Goal: Information Seeking & Learning: Learn about a topic

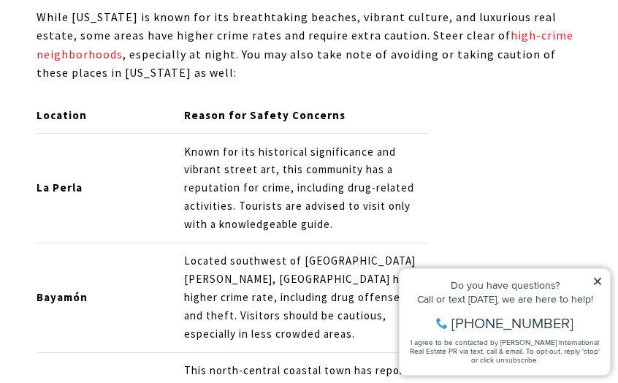
scroll to position [9896, 0]
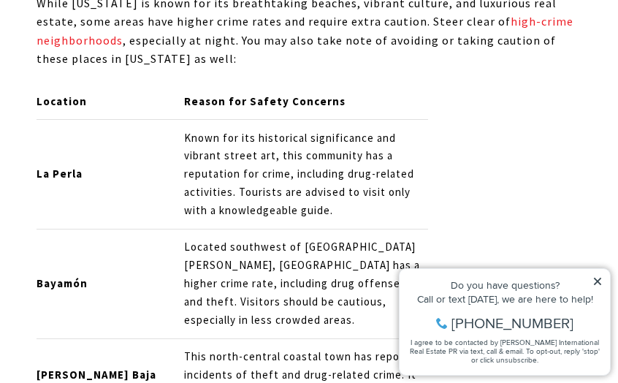
click at [599, 278] on icon at bounding box center [598, 281] width 10 height 10
drag, startPoint x: 598, startPoint y: 278, endPoint x: 973, endPoint y: 516, distance: 443.7
click at [598, 278] on icon at bounding box center [598, 281] width 10 height 10
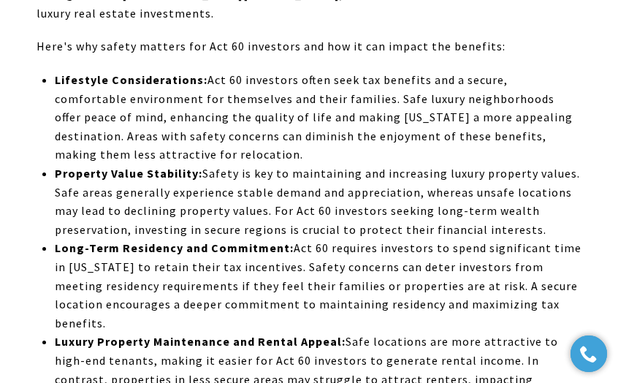
scroll to position [16765, 0]
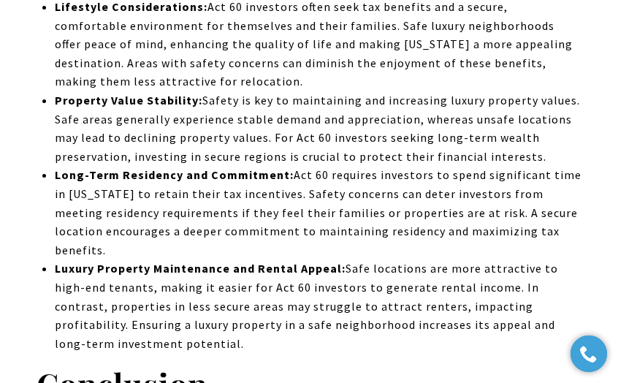
drag, startPoint x: 234, startPoint y: 153, endPoint x: 318, endPoint y: 150, distance: 84.1
drag, startPoint x: 31, startPoint y: 154, endPoint x: 154, endPoint y: 154, distance: 122.8
drag, startPoint x: 164, startPoint y: 148, endPoint x: 200, endPoint y: 157, distance: 37.6
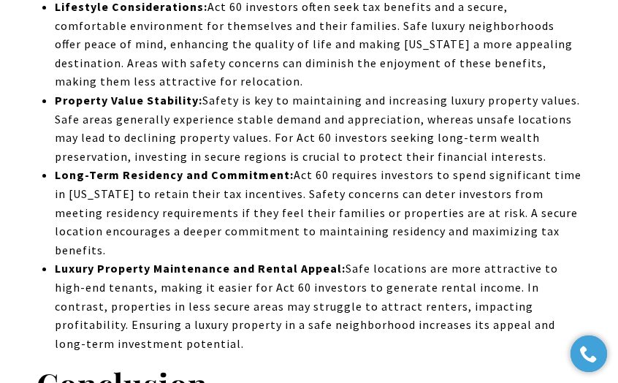
drag, startPoint x: 202, startPoint y: 205, endPoint x: 358, endPoint y: 209, distance: 156.4
drag, startPoint x: 31, startPoint y: 203, endPoint x: 194, endPoint y: 205, distance: 163.7
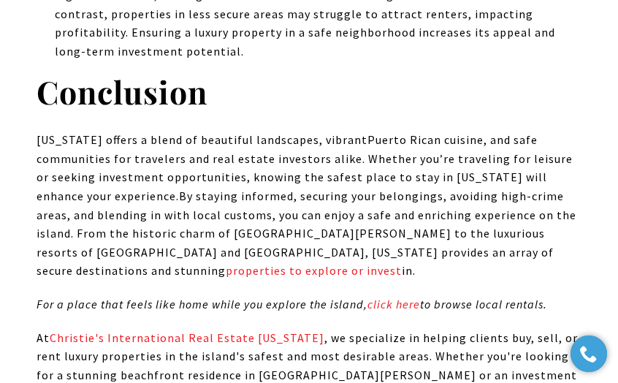
scroll to position [17130, 0]
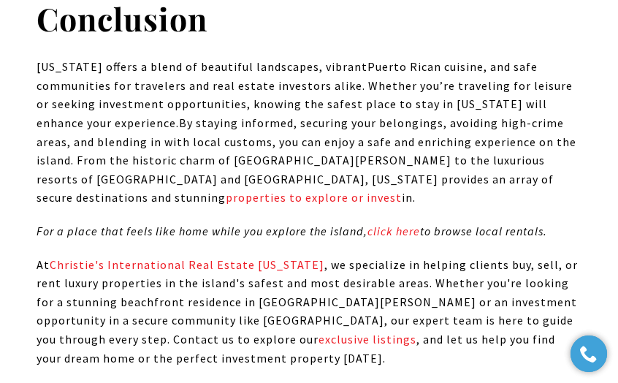
drag, startPoint x: 224, startPoint y: 216, endPoint x: 330, endPoint y: 223, distance: 106.2
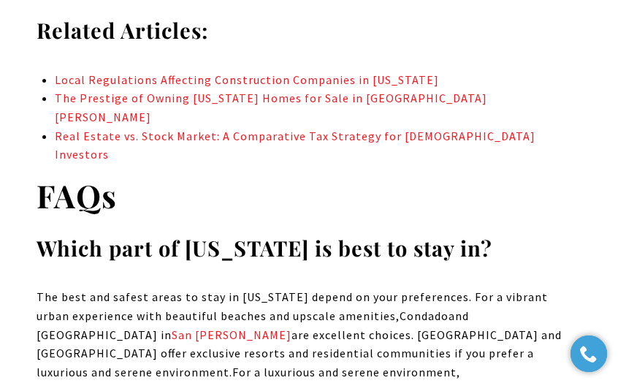
scroll to position [17568, 0]
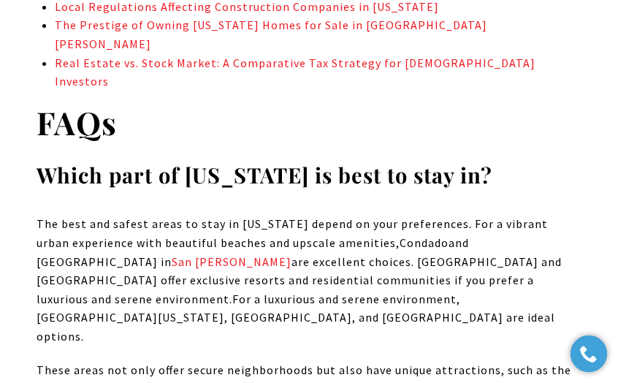
drag, startPoint x: 460, startPoint y: 179, endPoint x: 541, endPoint y: 177, distance: 80.4
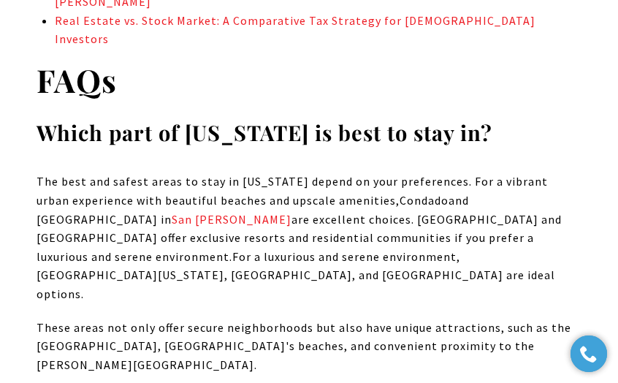
scroll to position [17715, 0]
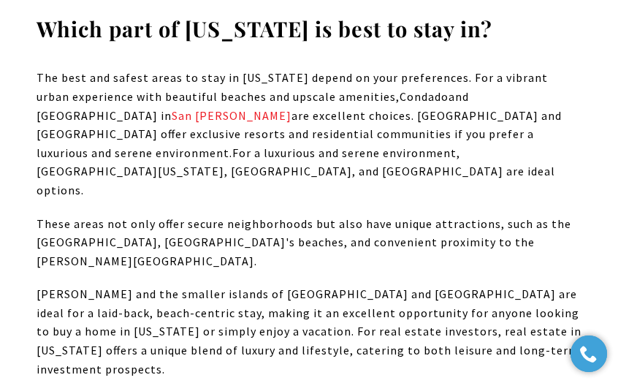
drag, startPoint x: 37, startPoint y: 220, endPoint x: 121, endPoint y: 220, distance: 84.8
drag, startPoint x: 419, startPoint y: 254, endPoint x: 596, endPoint y: 248, distance: 176.2
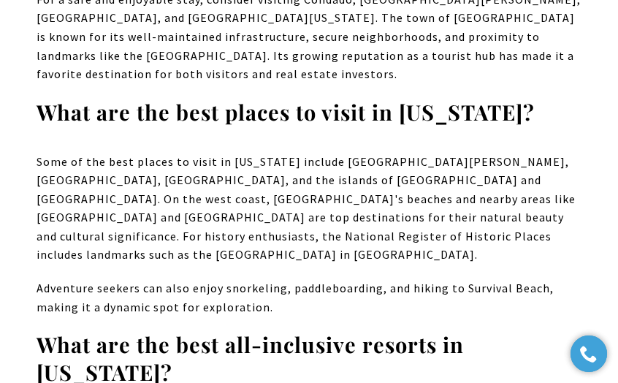
scroll to position [18518, 0]
